Goal: Task Accomplishment & Management: Use online tool/utility

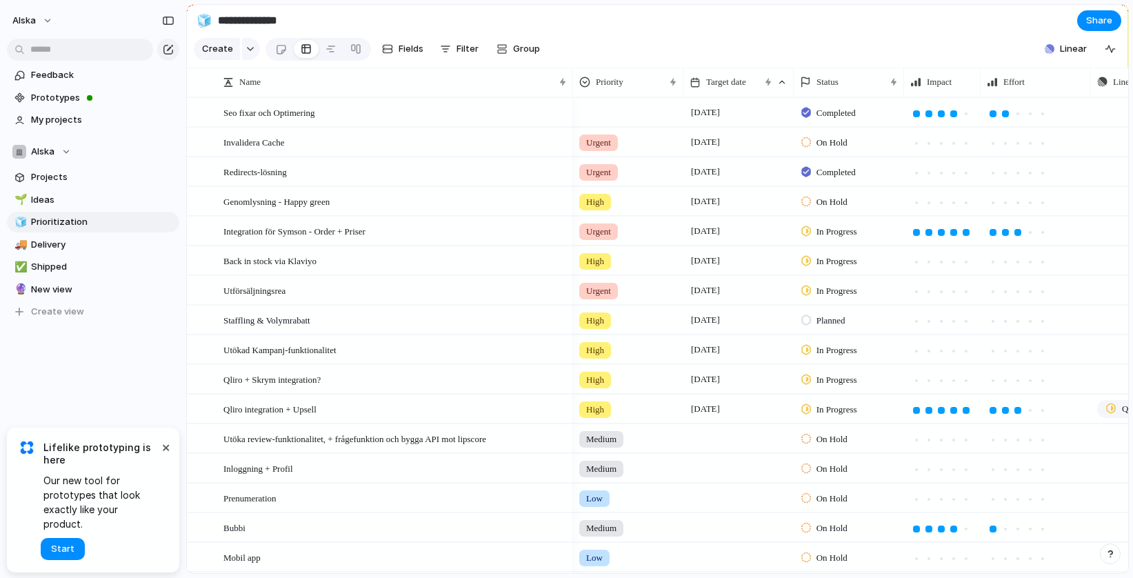
click at [388, 66] on section "Create Fields Filter Group Zoom Collapse Linear" at bounding box center [657, 51] width 941 height 33
click at [390, 62] on div "Create Fields Filter Group Zoom Collapse" at bounding box center [370, 49] width 353 height 28
click at [390, 47] on div "button" at bounding box center [387, 48] width 11 height 11
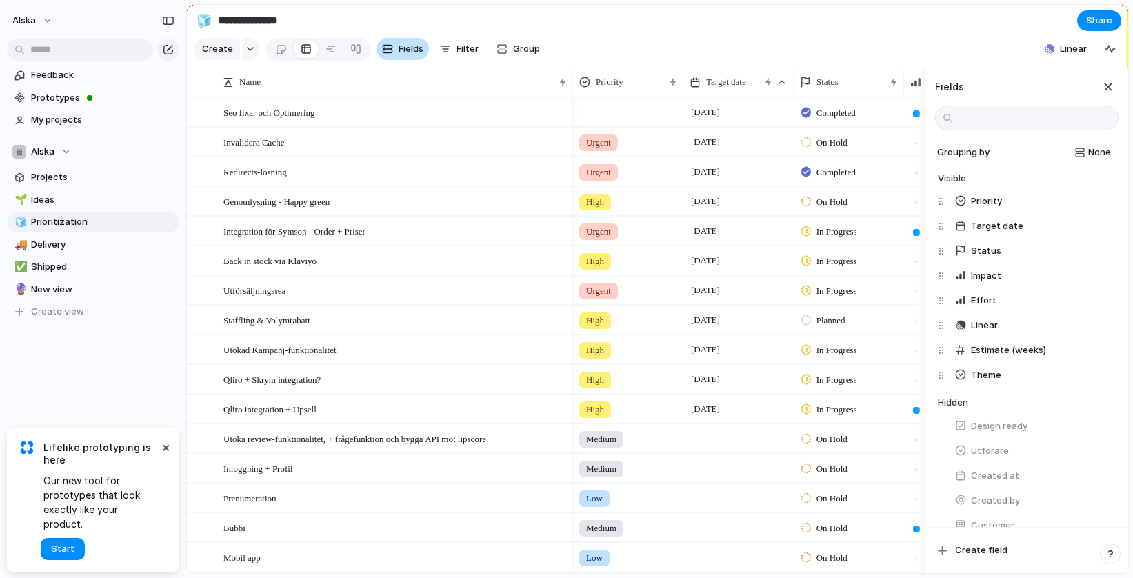
click at [390, 47] on button "Fields" at bounding box center [402, 49] width 52 height 22
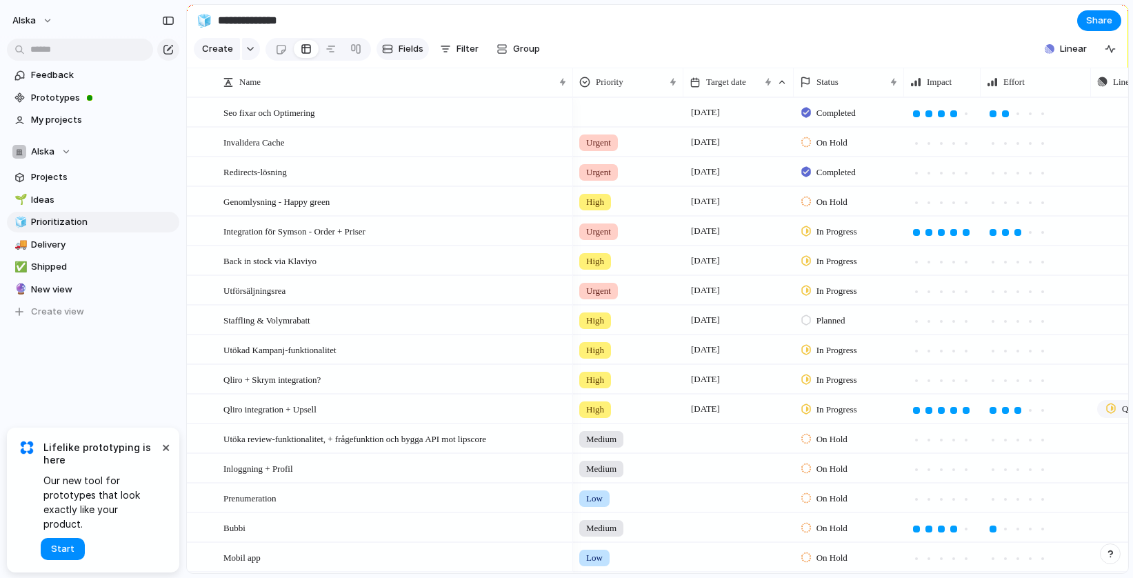
click at [390, 46] on button "Fields" at bounding box center [402, 49] width 52 height 22
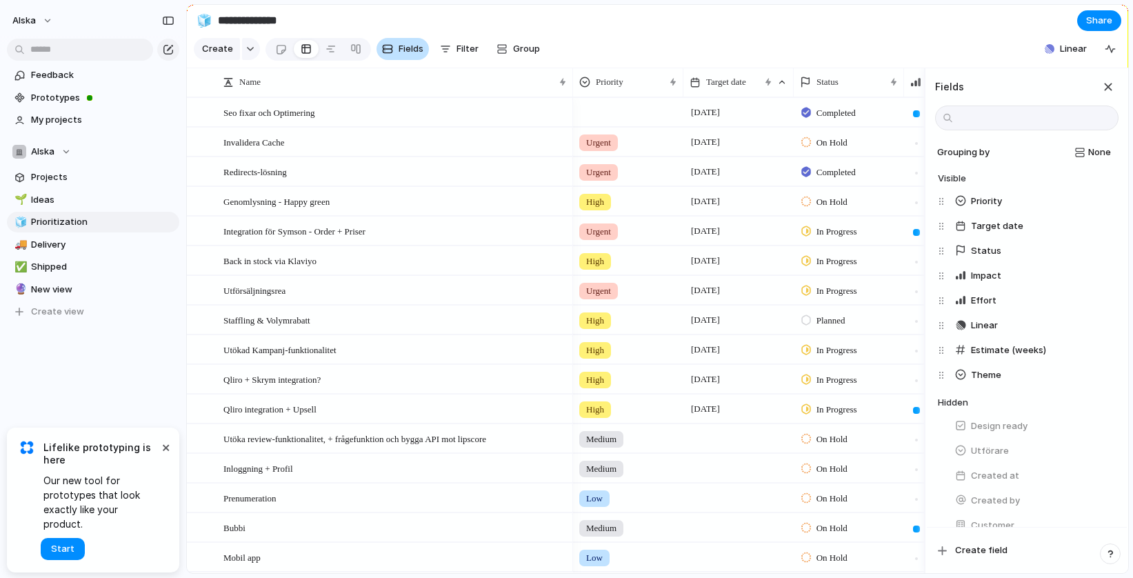
click at [390, 46] on button "Fields" at bounding box center [402, 49] width 52 height 22
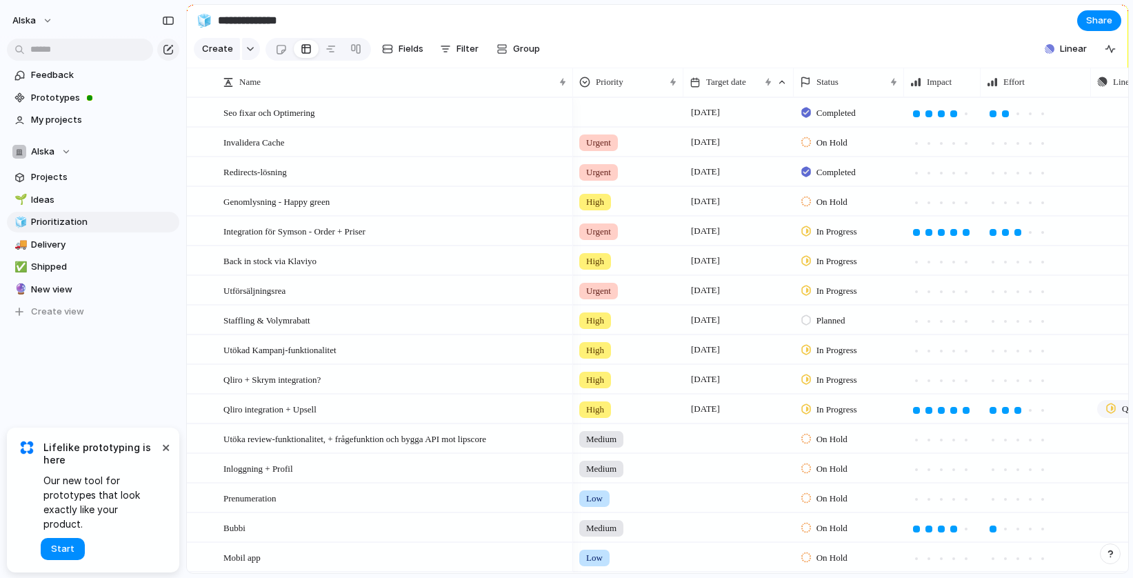
click at [487, 41] on div "Create Fields Filter Group Zoom Collapse" at bounding box center [370, 49] width 353 height 28
click at [465, 43] on span "Filter" at bounding box center [467, 49] width 22 height 14
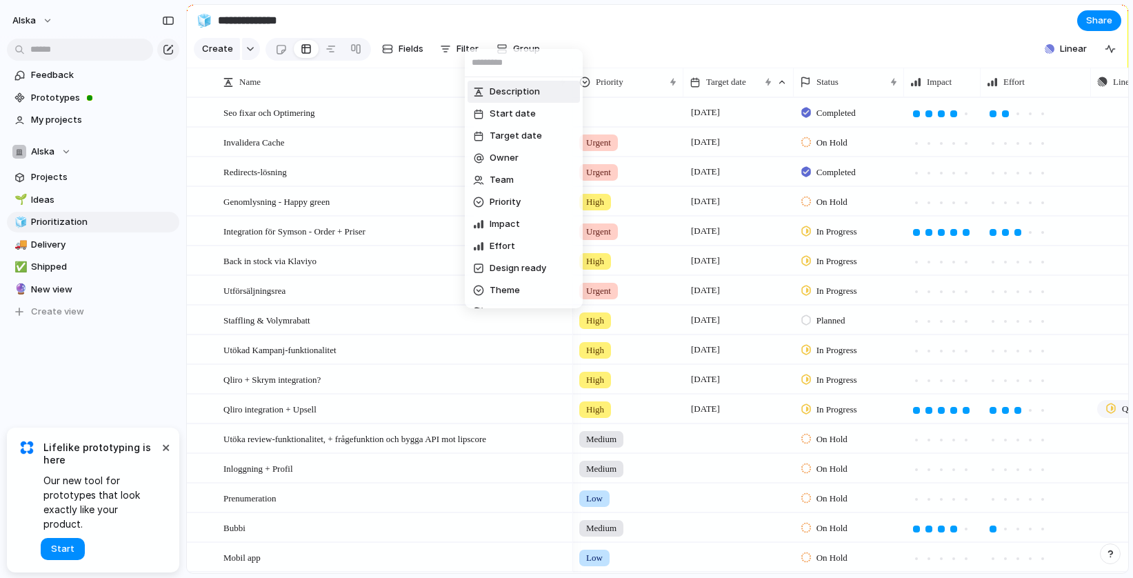
click at [485, 46] on div "Description Start date Target date Owner Team Priority Impact Effort Design rea…" at bounding box center [566, 289] width 1133 height 578
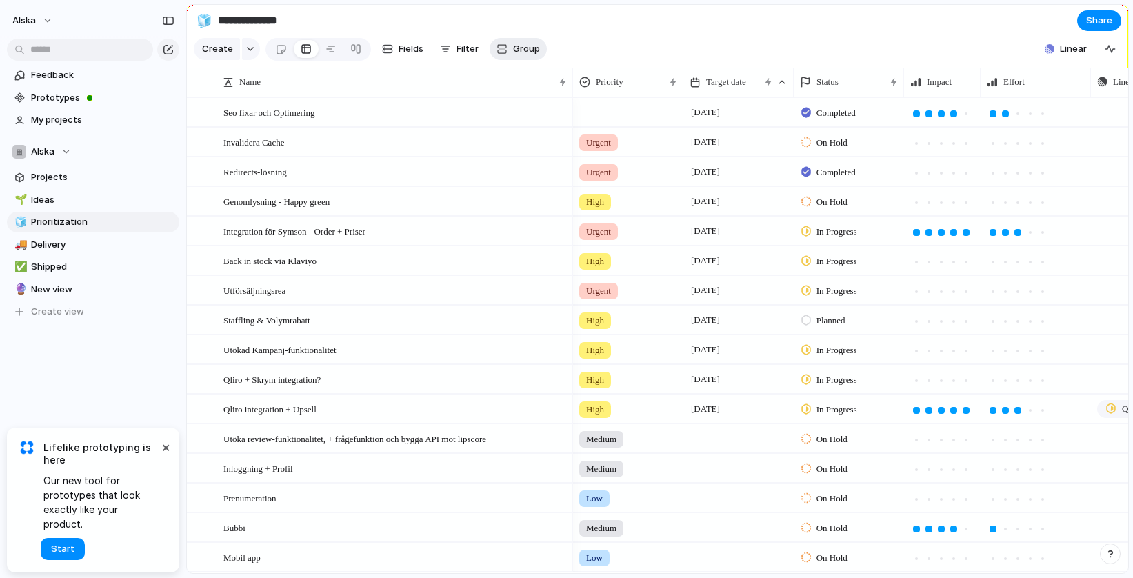
click at [501, 52] on div "button" at bounding box center [501, 48] width 11 height 11
type input "*"
